Goal: Transaction & Acquisition: Download file/media

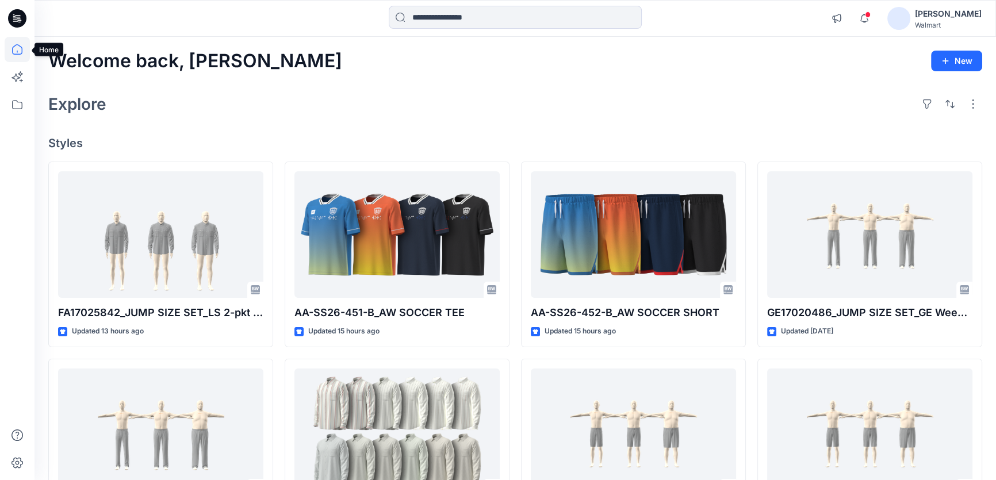
click at [12, 47] on icon at bounding box center [17, 49] width 10 height 10
click at [20, 103] on icon at bounding box center [17, 104] width 25 height 25
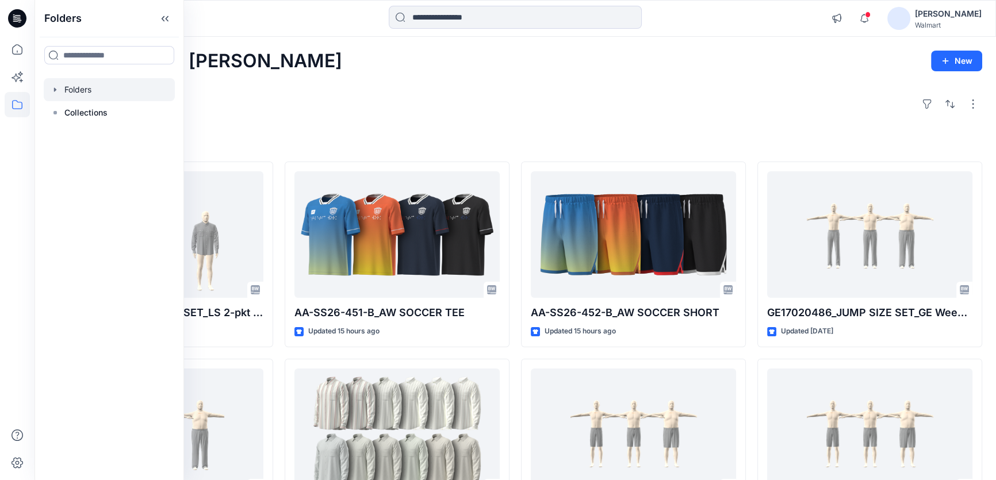
click at [82, 90] on div at bounding box center [109, 89] width 131 height 23
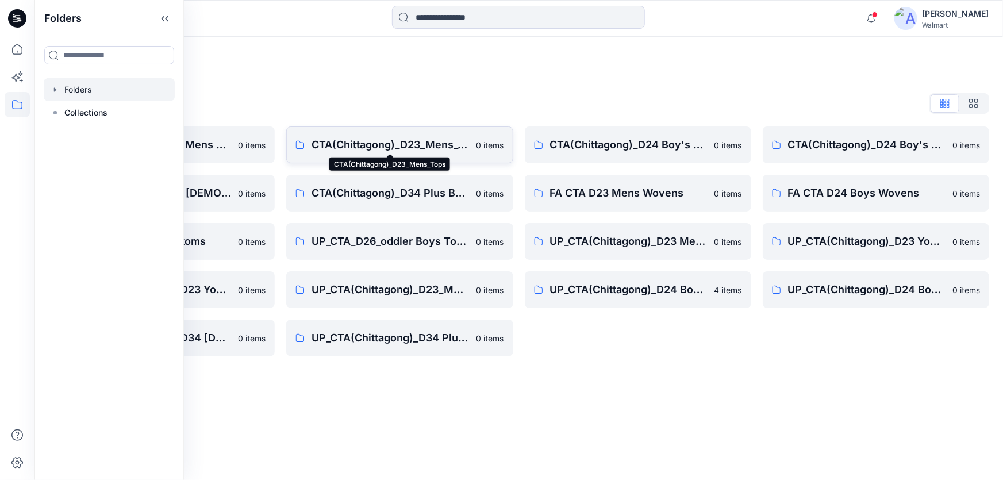
click at [378, 145] on p "CTA(Chittagong)_D23_Mens_Tops" at bounding box center [390, 145] width 157 height 16
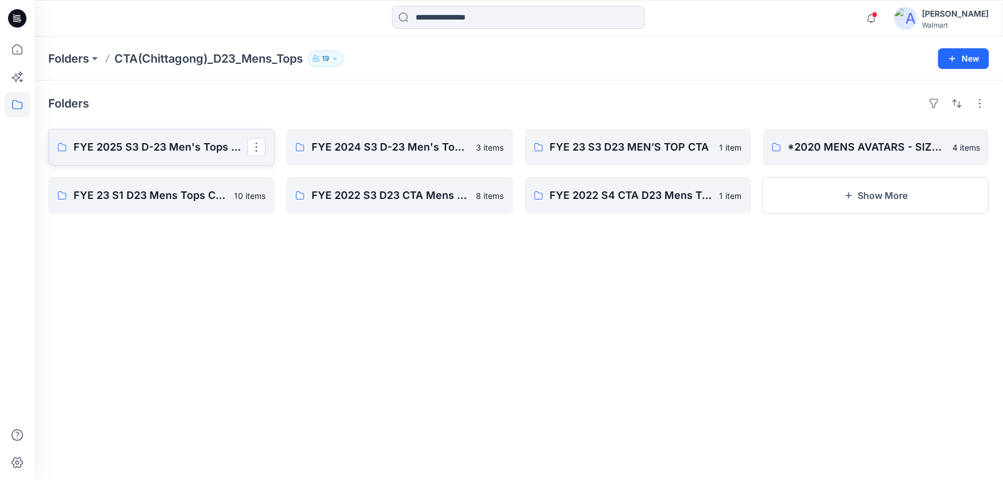
click at [175, 148] on p "FYE 2025 S3 D-23 Men's Tops CTA" at bounding box center [161, 147] width 174 height 16
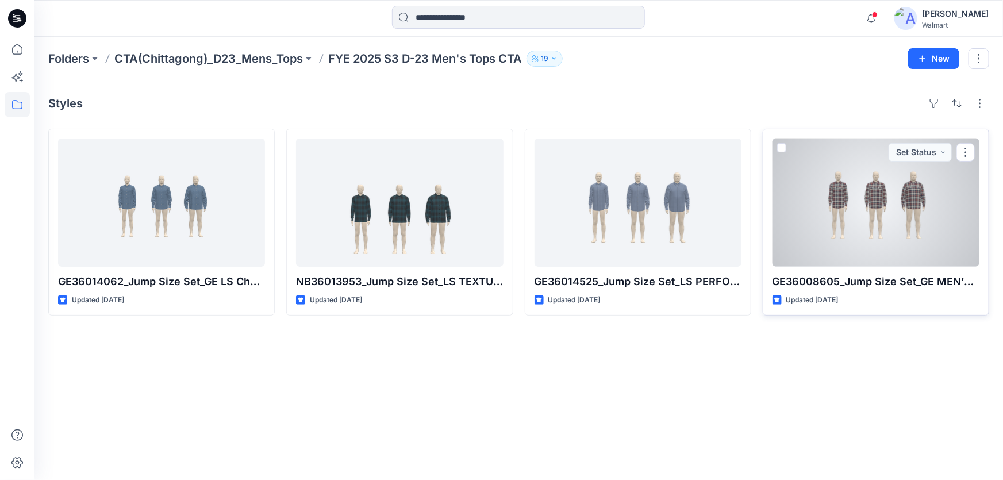
click at [895, 222] on div at bounding box center [875, 203] width 207 height 128
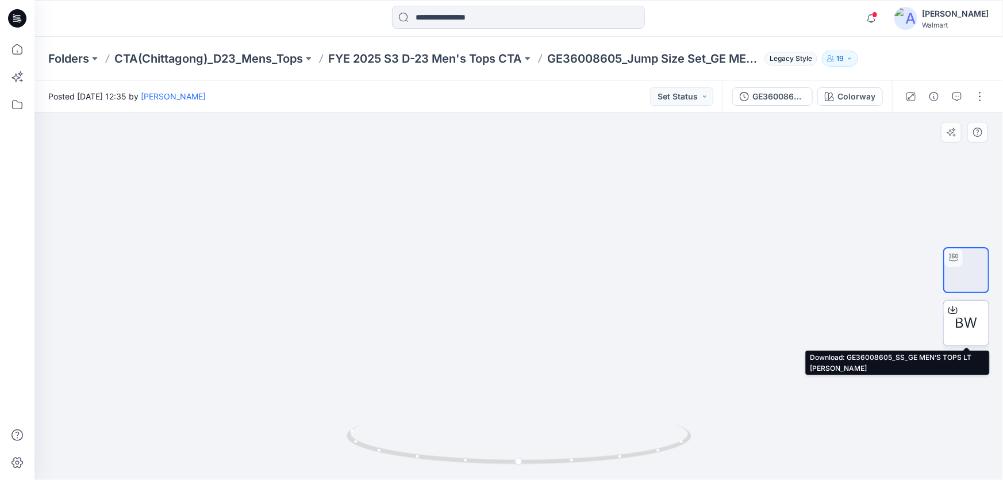
click at [964, 320] on span "BW" at bounding box center [966, 323] width 22 height 21
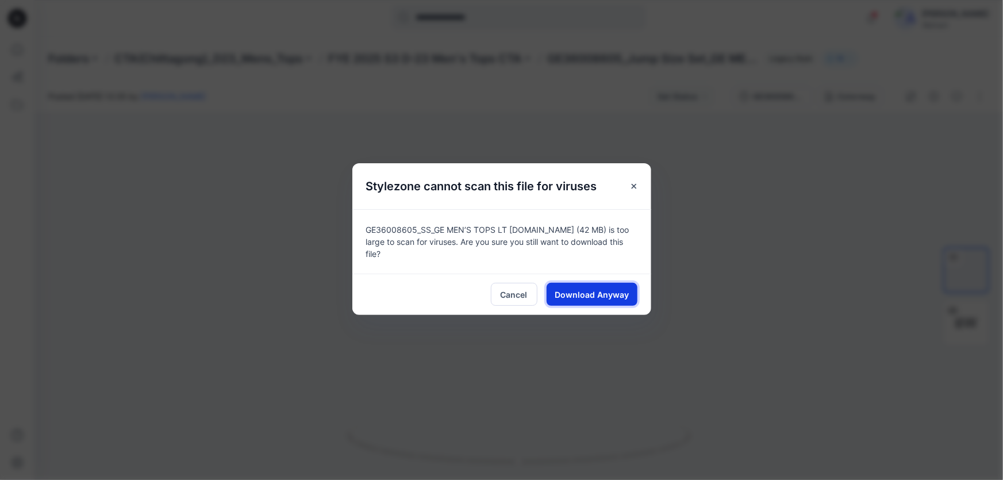
click at [569, 289] on span "Download Anyway" at bounding box center [592, 295] width 74 height 12
